Goal: Information Seeking & Learning: Learn about a topic

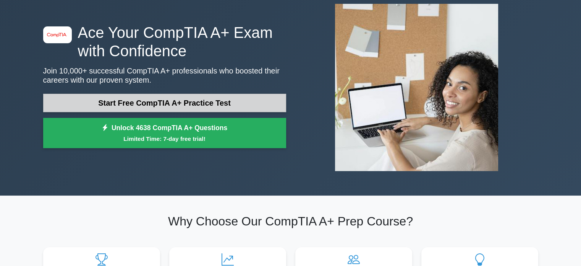
scroll to position [38, 0]
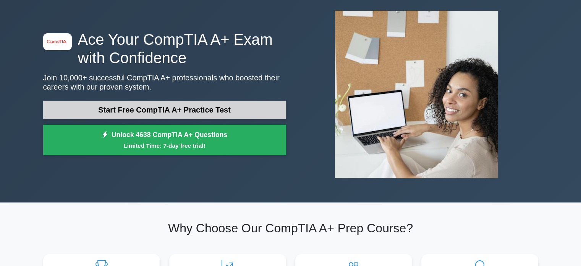
click at [156, 117] on link "Start Free CompTIA A+ Practice Test" at bounding box center [164, 109] width 243 height 18
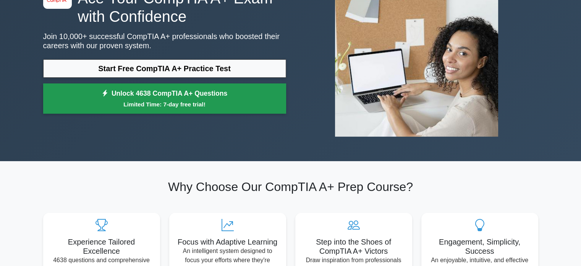
scroll to position [38, 0]
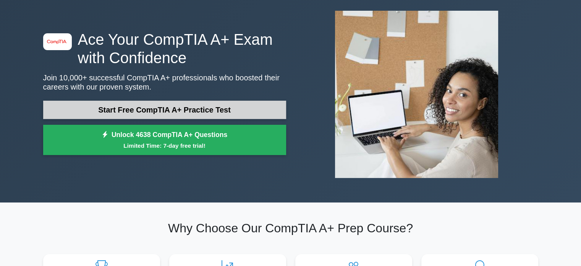
click at [168, 110] on link "Start Free CompTIA A+ Practice Test" at bounding box center [164, 109] width 243 height 18
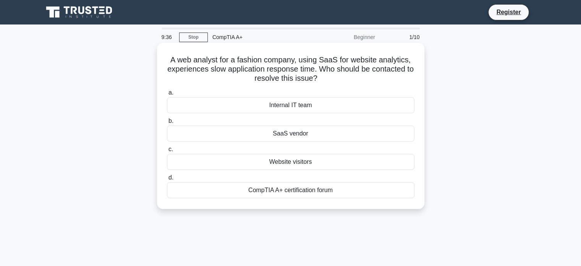
click at [283, 110] on div "Internal IT team" at bounding box center [291, 105] width 248 height 16
click at [167, 95] on input "a. Internal IT team" at bounding box center [167, 92] width 0 height 5
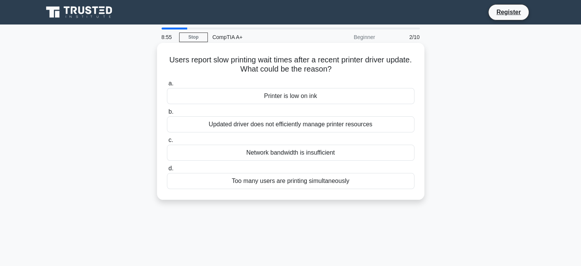
click at [275, 126] on div "Updated driver does not efficiently manage printer resources" at bounding box center [291, 124] width 248 height 16
click at [167, 114] on input "b. Updated driver does not efficiently manage printer resources" at bounding box center [167, 111] width 0 height 5
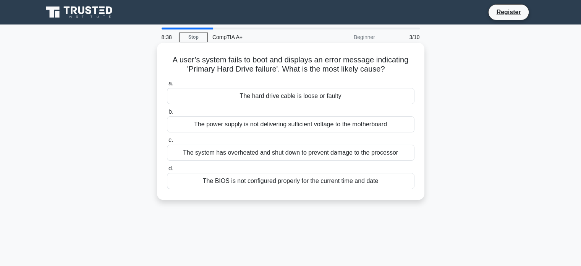
click at [276, 98] on div "The hard drive cable is loose or faulty" at bounding box center [291, 96] width 248 height 16
click at [167, 86] on input "a. The hard drive cable is loose or faulty" at bounding box center [167, 83] width 0 height 5
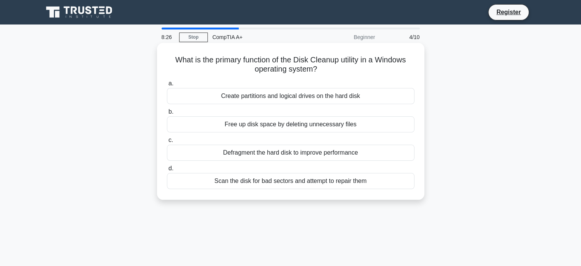
click at [275, 125] on div "Free up disk space by deleting unnecessary files" at bounding box center [291, 124] width 248 height 16
click at [167, 114] on input "b. Free up disk space by deleting unnecessary files" at bounding box center [167, 111] width 0 height 5
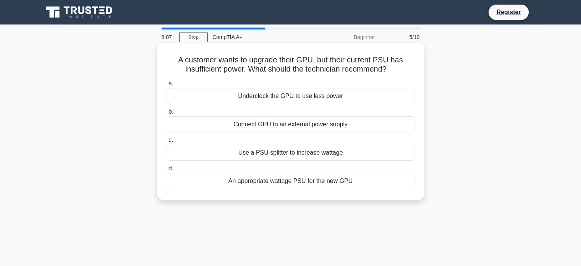
click at [278, 183] on div "An appropriate wattage PSU for the new GPU" at bounding box center [291, 181] width 248 height 16
click at [167, 171] on input "d. An appropriate wattage PSU for the new GPU" at bounding box center [167, 168] width 0 height 5
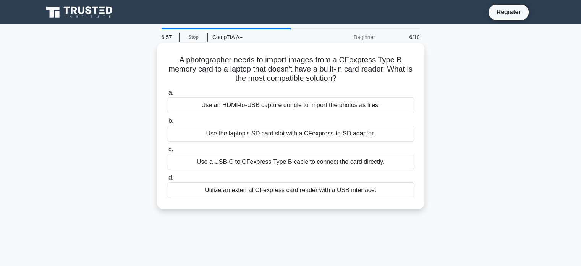
click at [286, 159] on div "Use a USB-C to CFexpress Type B cable to connect the card directly." at bounding box center [291, 162] width 248 height 16
click at [167, 152] on input "c. Use a USB-C to CFexpress Type B cable to connect the card directly." at bounding box center [167, 149] width 0 height 5
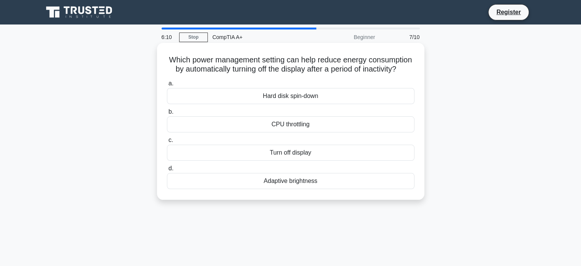
click at [285, 189] on div "Adaptive brightness" at bounding box center [291, 181] width 248 height 16
click at [167, 171] on input "d. Adaptive brightness" at bounding box center [167, 168] width 0 height 5
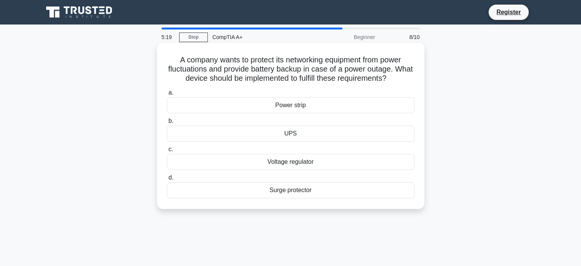
click at [305, 131] on div "UPS" at bounding box center [291, 133] width 248 height 16
click at [167, 123] on input "b. UPS" at bounding box center [167, 120] width 0 height 5
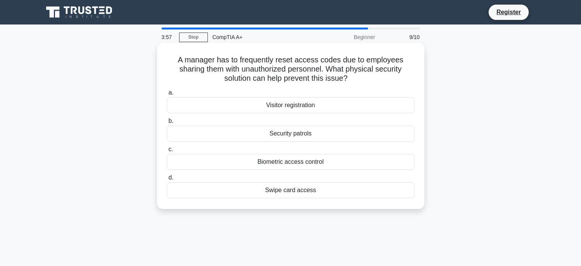
click at [298, 162] on div "Biometric access control" at bounding box center [291, 162] width 248 height 16
click at [167, 152] on input "c. Biometric access control" at bounding box center [167, 149] width 0 height 5
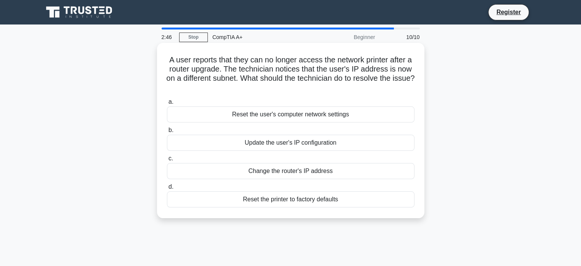
click at [276, 145] on div "Update the user's IP configuration" at bounding box center [291, 142] width 248 height 16
click at [167, 133] on input "b. Update the user's IP configuration" at bounding box center [167, 130] width 0 height 5
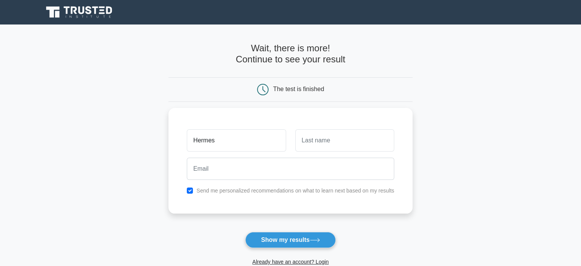
type input "Hermes"
type input "Ipari"
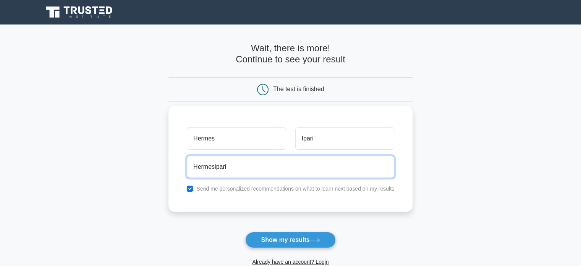
click at [260, 165] on input "Hermesipari" at bounding box center [290, 166] width 207 height 22
type input "Hermesipari@gmail.com"
click at [245, 232] on button "Show my results" at bounding box center [290, 240] width 90 height 16
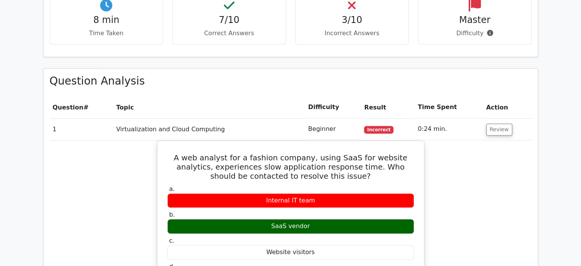
scroll to position [535, 0]
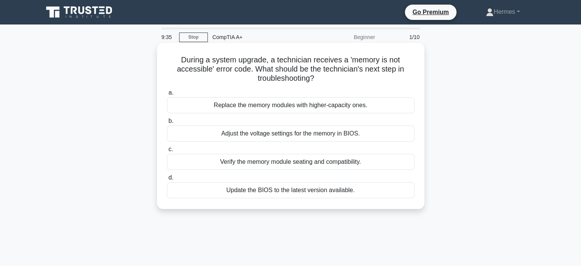
click at [271, 193] on div "Update the BIOS to the latest version available." at bounding box center [291, 190] width 248 height 16
click at [167, 180] on input "d. Update the BIOS to the latest version available." at bounding box center [167, 177] width 0 height 5
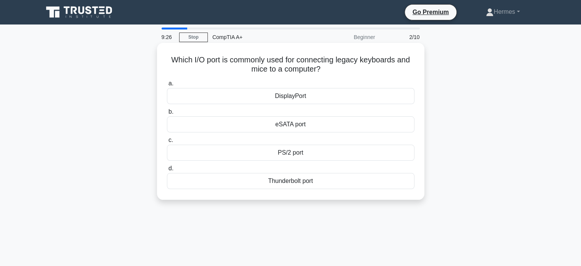
click at [287, 155] on div "PS/2 port" at bounding box center [291, 152] width 248 height 16
click at [167, 143] on input "c. PS/2 port" at bounding box center [167, 140] width 0 height 5
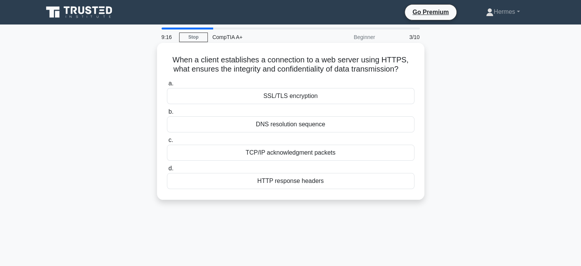
click at [285, 96] on div "SSL/TLS encryption" at bounding box center [291, 96] width 248 height 16
click at [167, 86] on input "a. SSL/TLS encryption" at bounding box center [167, 83] width 0 height 5
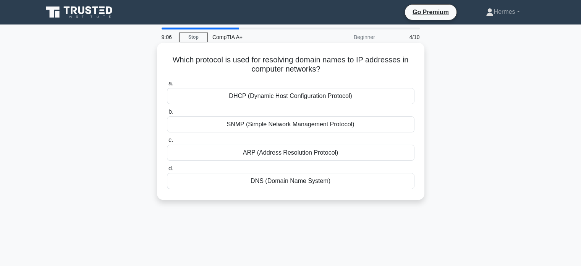
click at [277, 184] on div "DNS (Domain Name System)" at bounding box center [291, 181] width 248 height 16
click at [167, 171] on input "d. DNS (Domain Name System)" at bounding box center [167, 168] width 0 height 5
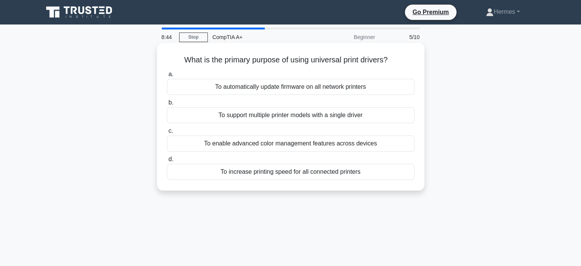
click at [280, 113] on div "To support multiple printer models with a single driver" at bounding box center [291, 115] width 248 height 16
click at [167, 105] on input "b. To support multiple printer models with a single driver" at bounding box center [167, 102] width 0 height 5
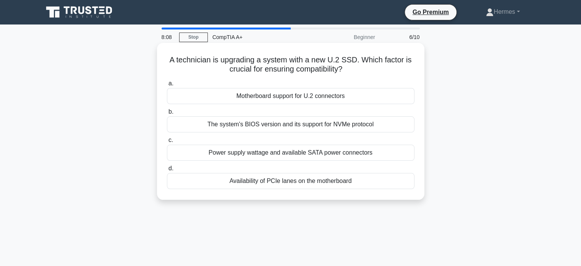
click at [309, 186] on div "Availability of PCIe lanes on the motherboard" at bounding box center [291, 181] width 248 height 16
click at [167, 171] on input "d. Availability of PCIe lanes on the motherboard" at bounding box center [167, 168] width 0 height 5
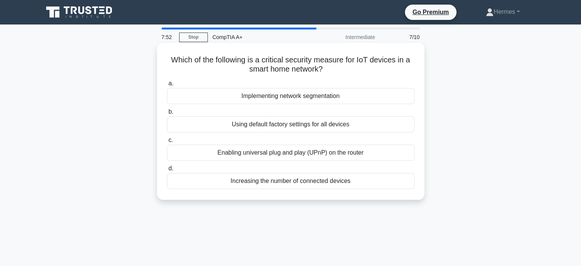
click at [299, 128] on div "Using default factory settings for all devices" at bounding box center [291, 124] width 248 height 16
click at [167, 114] on input "b. Using default factory settings for all devices" at bounding box center [167, 111] width 0 height 5
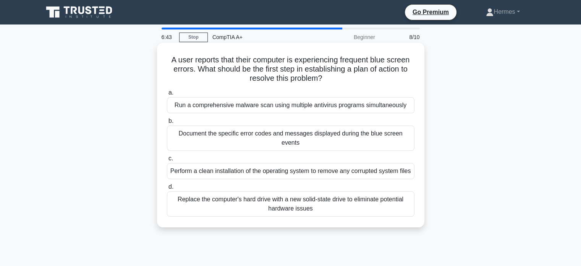
click at [225, 132] on div "Document the specific error codes and messages displayed during the blue screen…" at bounding box center [291, 137] width 248 height 25
click at [167, 123] on input "b. Document the specific error codes and messages displayed during the blue scr…" at bounding box center [167, 120] width 0 height 5
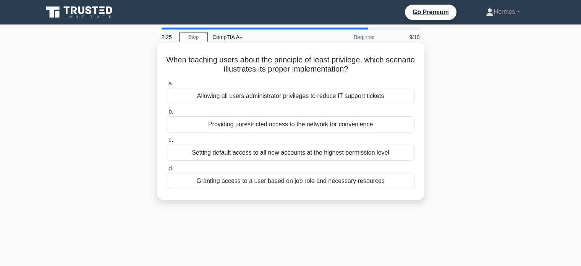
click at [235, 125] on div "Providing unrestricted access to the network for convenience" at bounding box center [291, 124] width 248 height 16
click at [167, 114] on input "b. Providing unrestricted access to the network for convenience" at bounding box center [167, 111] width 0 height 5
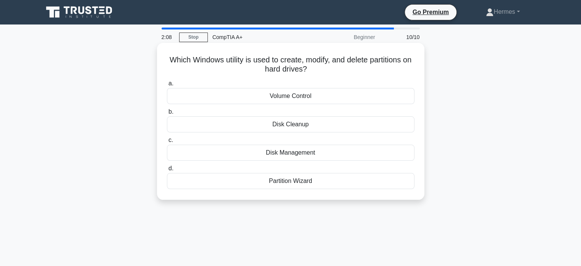
click at [282, 152] on div "Disk Management" at bounding box center [291, 152] width 248 height 16
click at [167, 143] on input "c. Disk Management" at bounding box center [167, 140] width 0 height 5
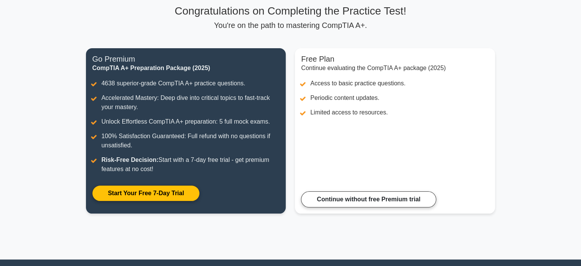
scroll to position [134, 0]
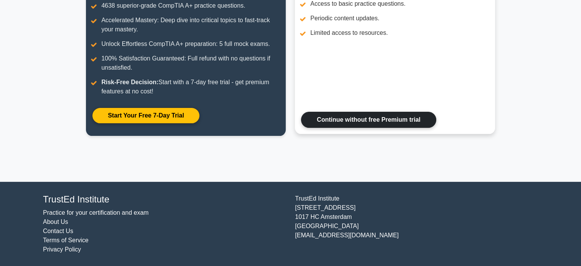
click at [343, 123] on link "Continue without free Premium trial" at bounding box center [368, 120] width 135 height 16
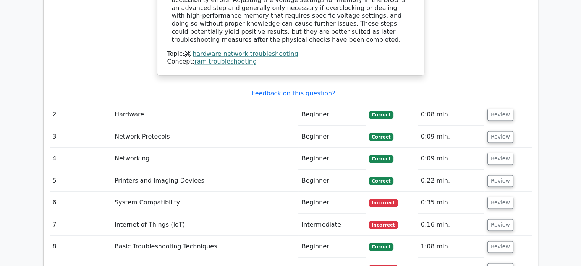
scroll to position [1070, 0]
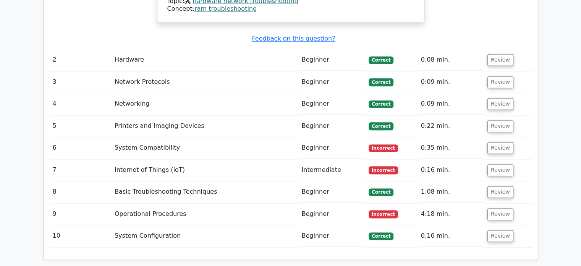
click at [148, 137] on td "System Compatibility" at bounding box center [205, 148] width 187 height 22
click at [492, 142] on button "Review" at bounding box center [501, 148] width 26 height 12
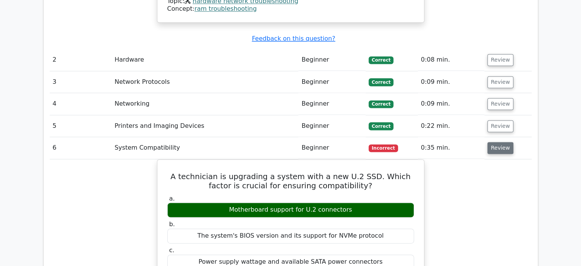
click at [499, 142] on button "Review" at bounding box center [501, 148] width 26 height 12
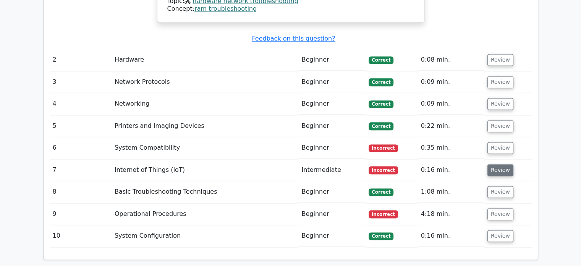
click at [504, 164] on button "Review" at bounding box center [501, 170] width 26 height 12
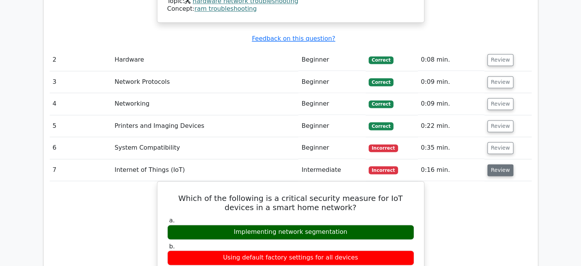
click at [498, 164] on button "Review" at bounding box center [501, 170] width 26 height 12
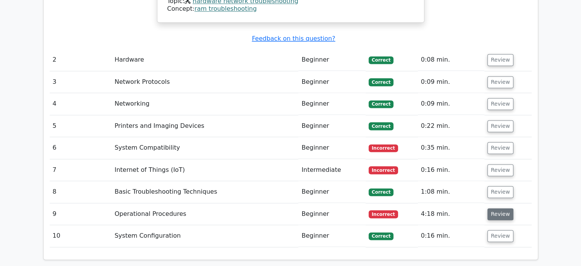
click at [492, 208] on button "Review" at bounding box center [501, 214] width 26 height 12
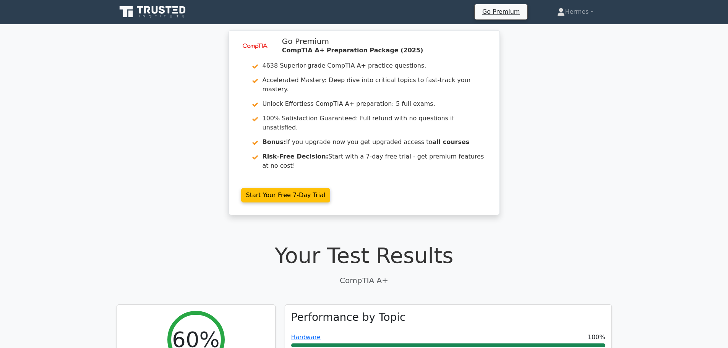
scroll to position [0, 0]
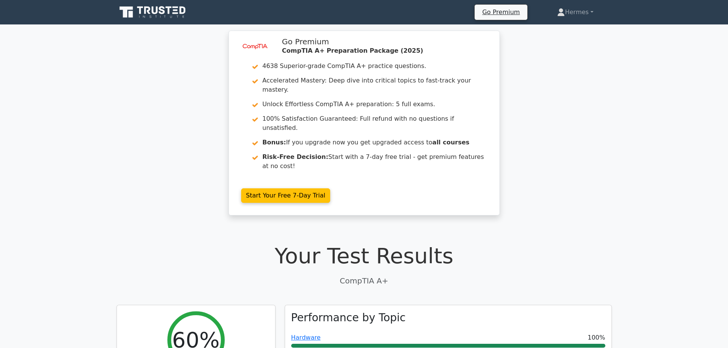
click at [179, 13] on icon at bounding box center [153, 12] width 73 height 15
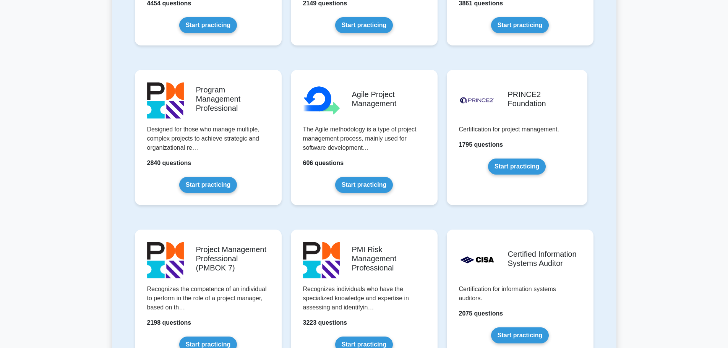
scroll to position [458, 0]
